Goal: Information Seeking & Learning: Learn about a topic

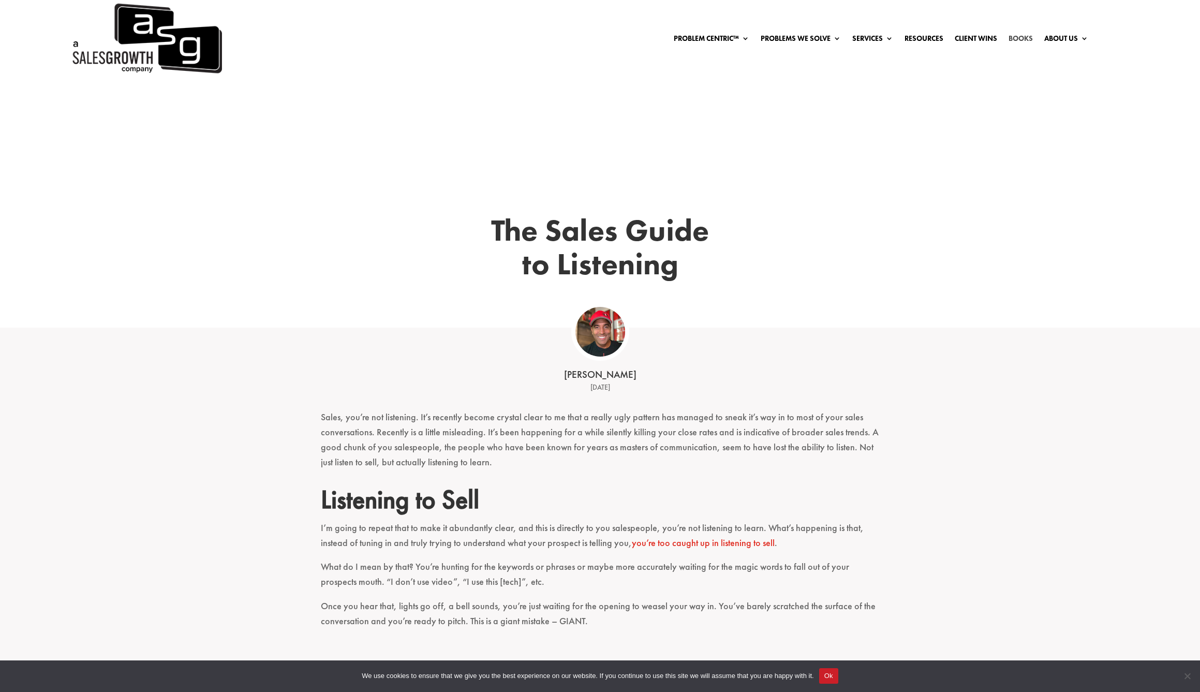
click at [1017, 35] on link "Books" at bounding box center [1021, 40] width 24 height 11
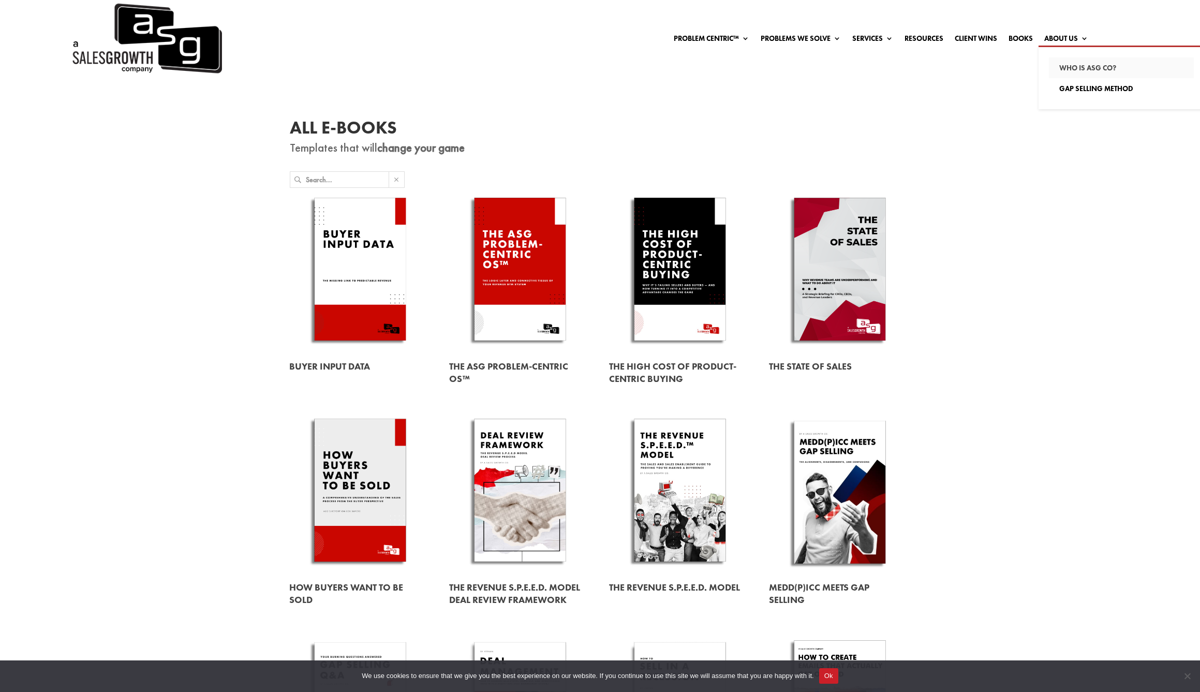
click at [1075, 65] on link "Who Is ASG co?" at bounding box center [1121, 67] width 145 height 21
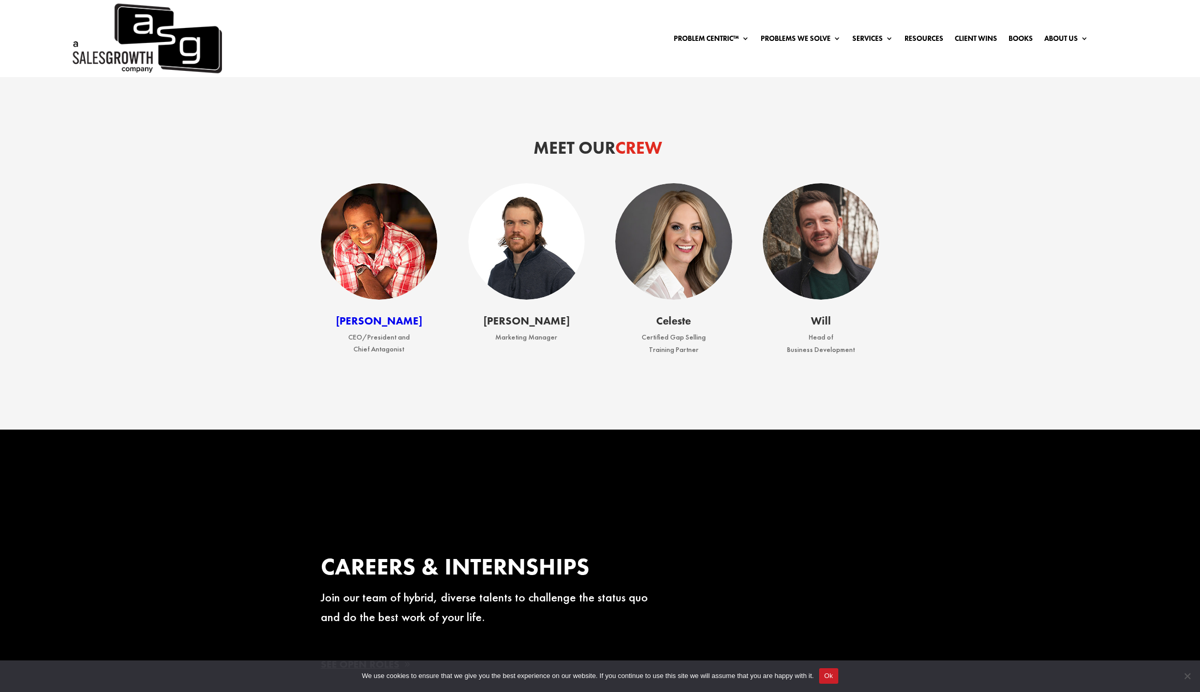
scroll to position [1659, 0]
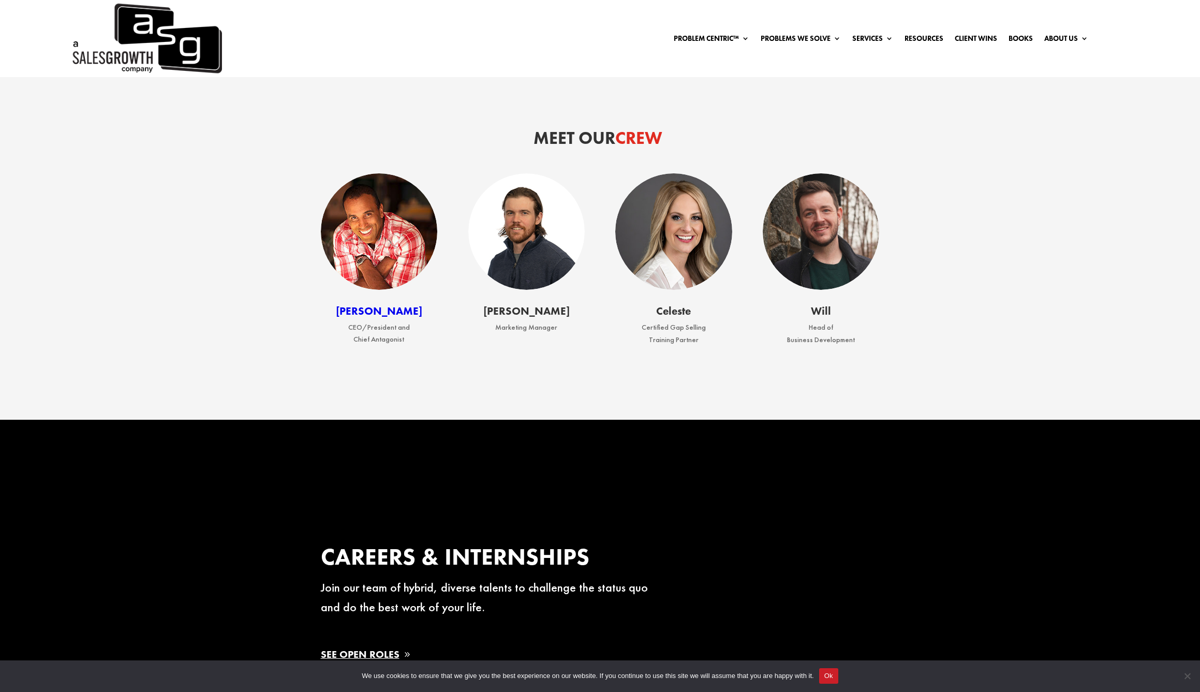
click at [380, 304] on link "Keenan" at bounding box center [379, 311] width 86 height 14
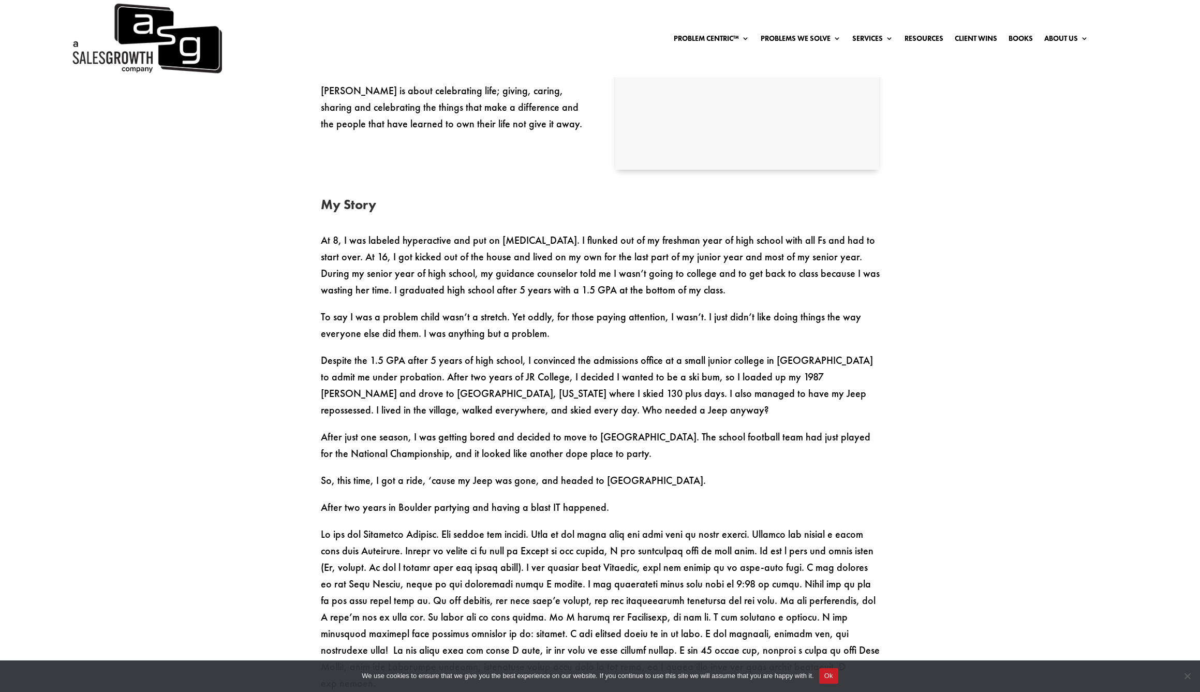
scroll to position [624, 0]
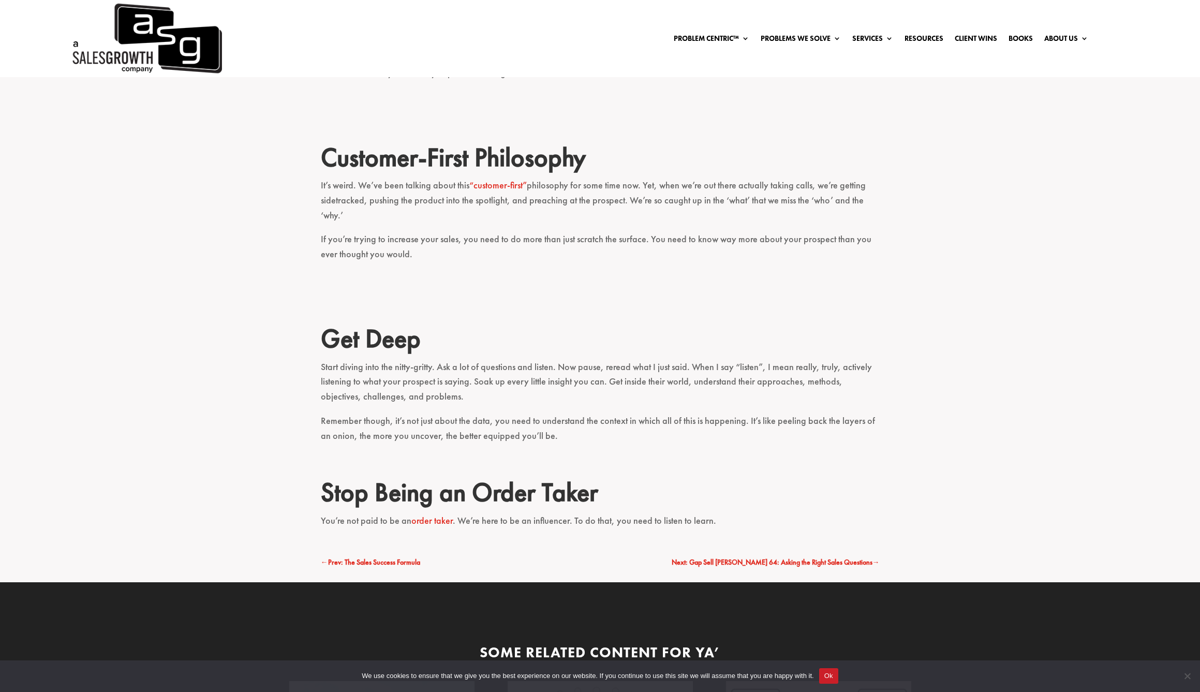
scroll to position [546, 0]
